Goal: Check status: Check status

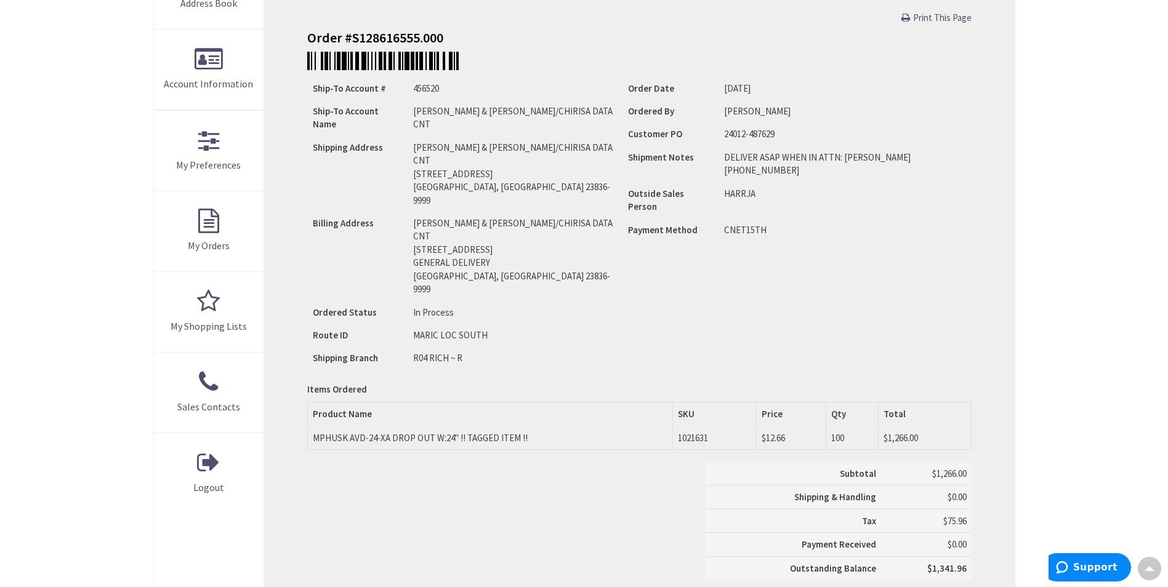
scroll to position [235, 0]
type input "[GEOGRAPHIC_DATA], [GEOGRAPHIC_DATA]"
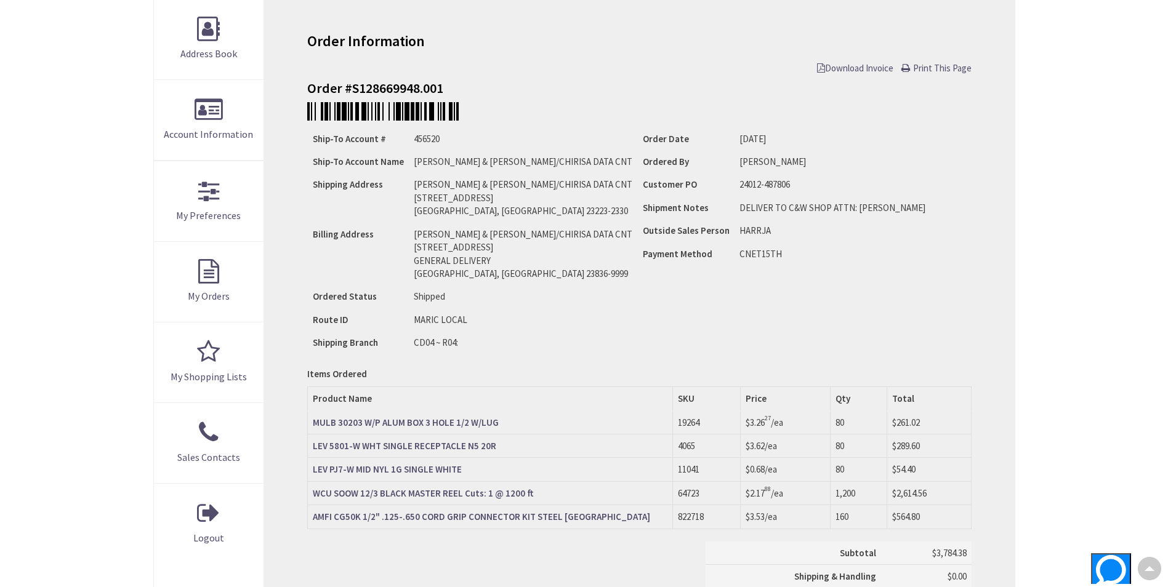
scroll to position [187, 0]
